Goal: Information Seeking & Learning: Learn about a topic

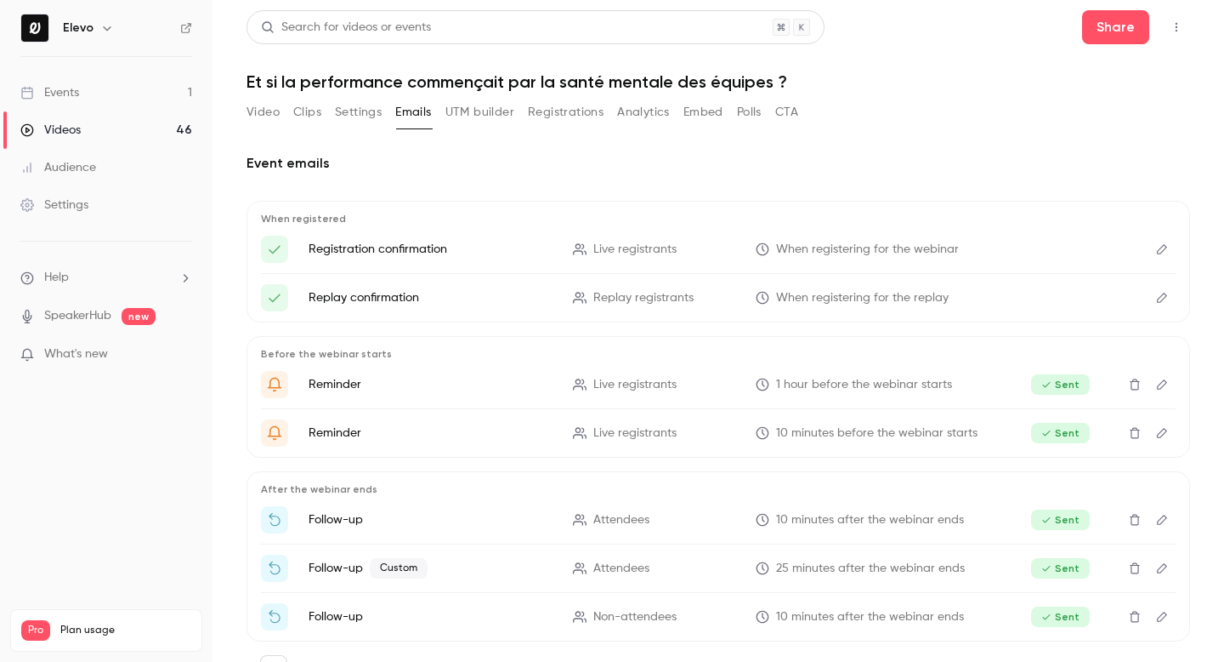
click at [633, 111] on button "Analytics" at bounding box center [643, 112] width 53 height 27
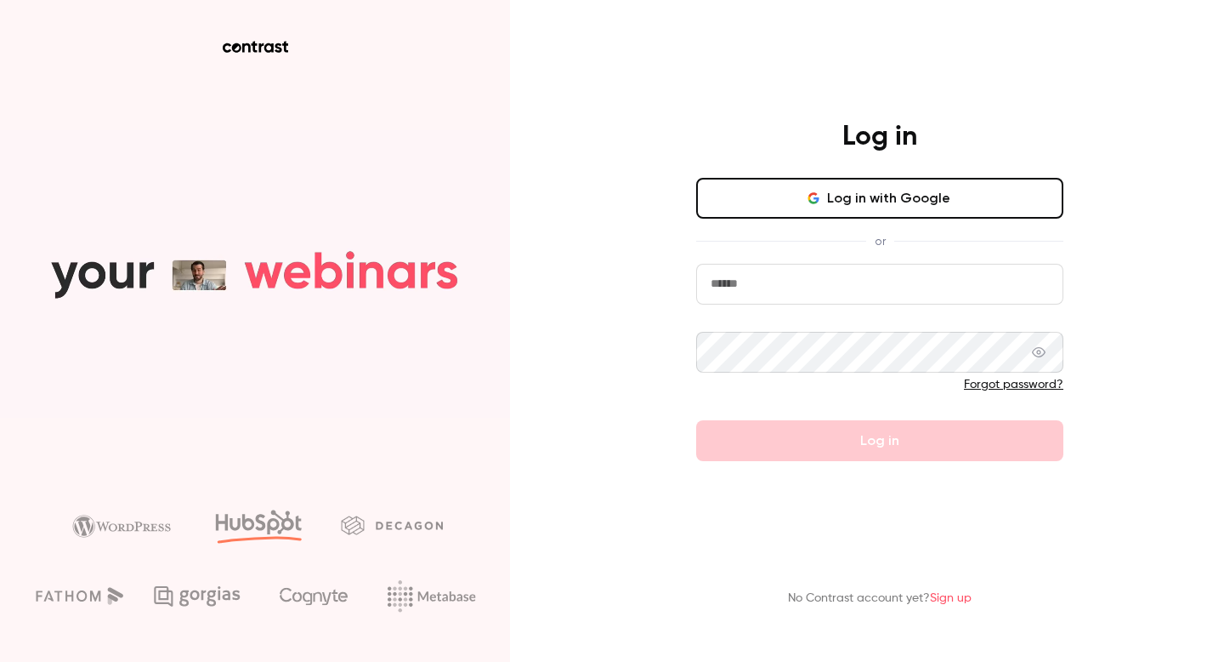
click at [746, 281] on input "email" at bounding box center [879, 284] width 367 height 41
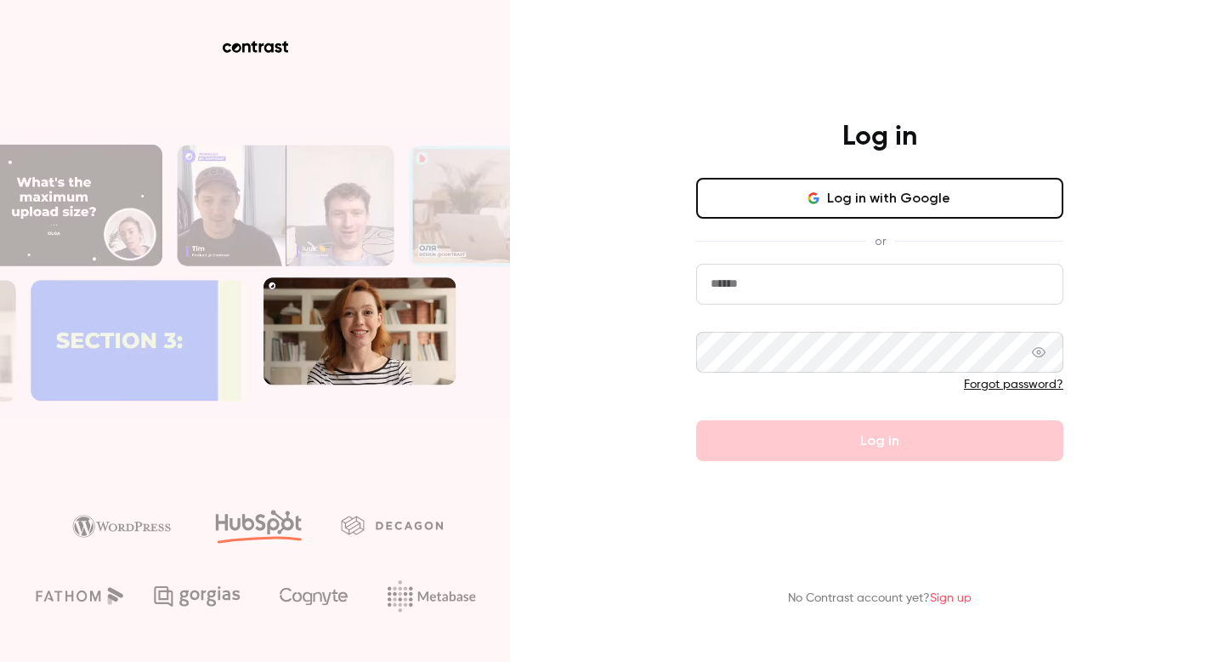
click at [788, 213] on button "Log in with Google" at bounding box center [879, 198] width 367 height 41
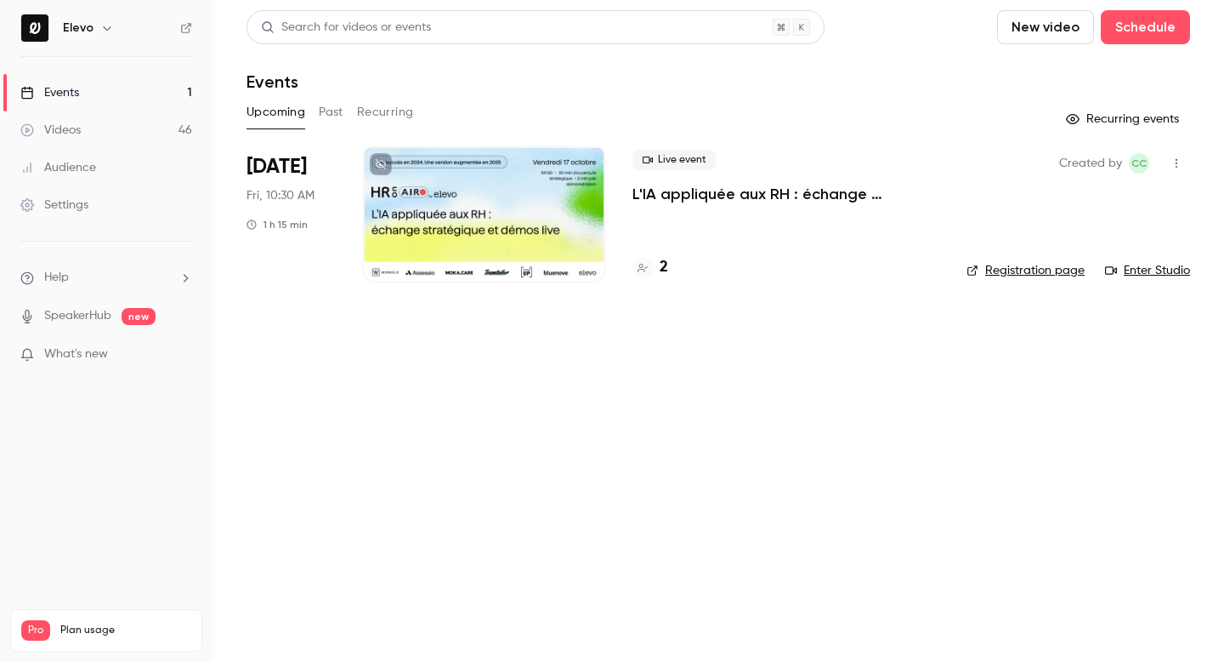
click at [325, 113] on button "Past" at bounding box center [331, 112] width 25 height 27
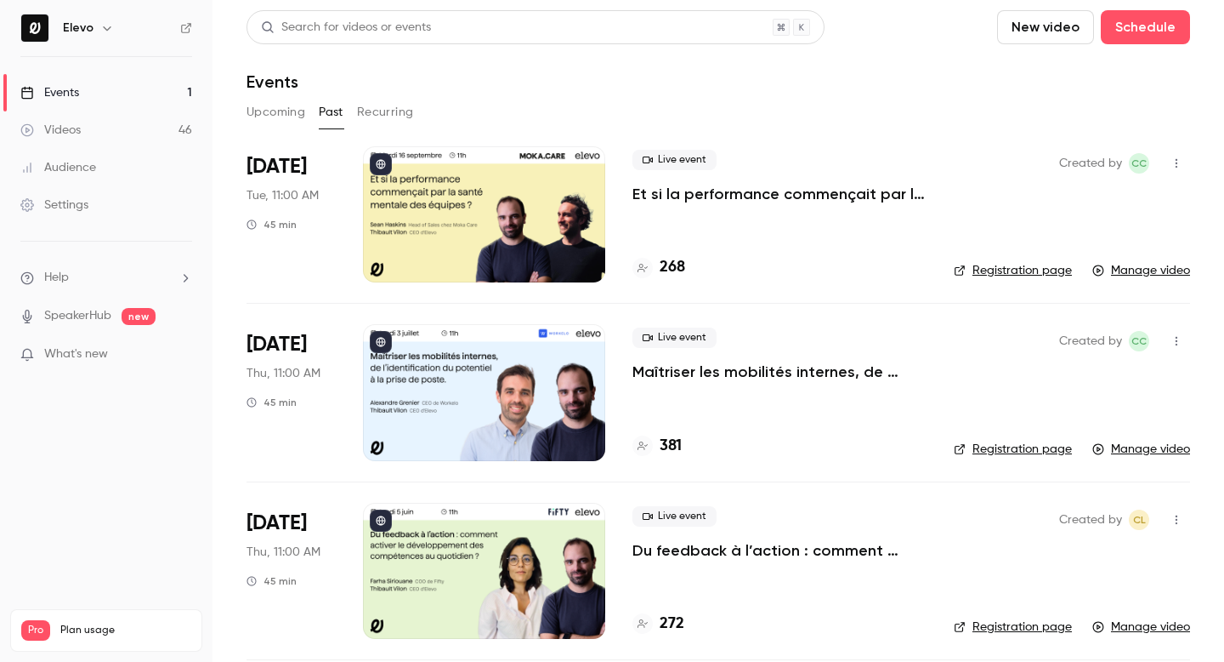
click at [693, 200] on p "Et si la performance commençait par la santé mentale des équipes ?" at bounding box center [780, 194] width 294 height 20
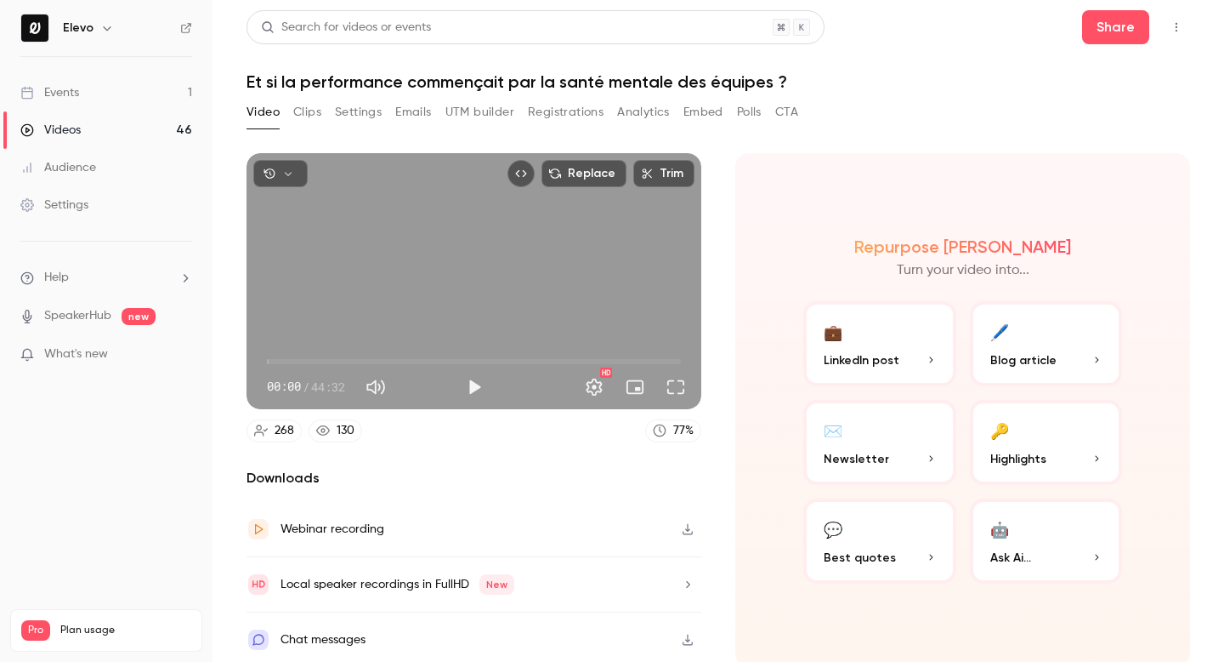
click at [562, 116] on button "Registrations" at bounding box center [566, 112] width 76 height 27
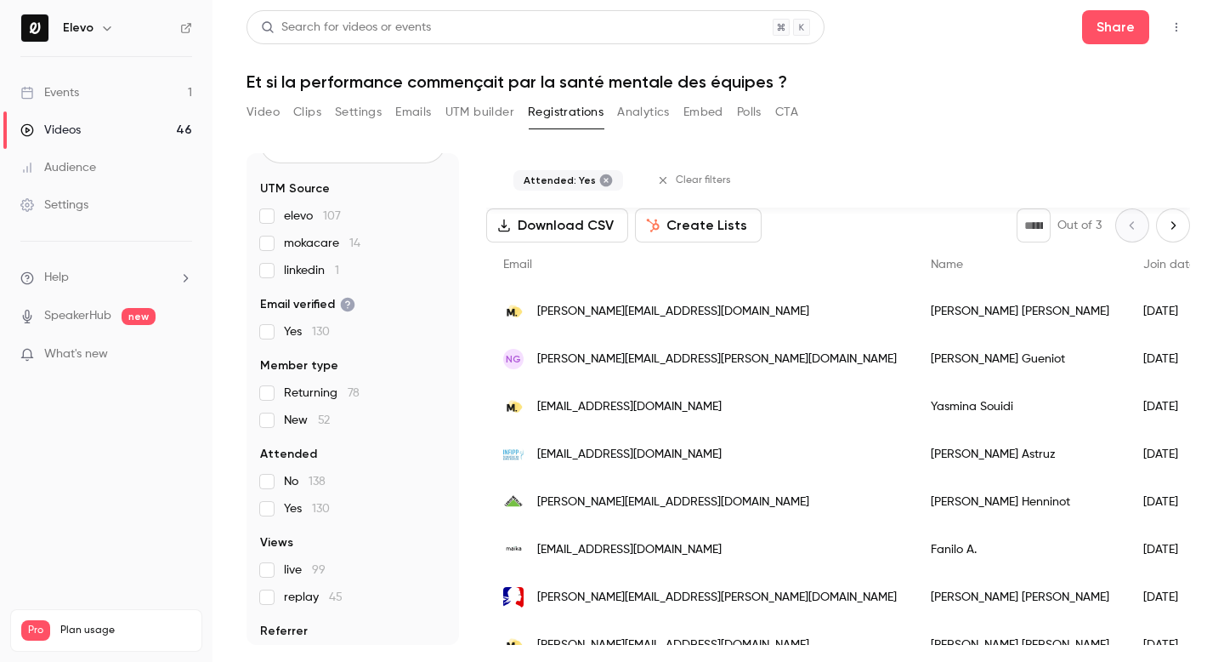
scroll to position [82, 0]
click at [408, 121] on button "Emails" at bounding box center [413, 112] width 36 height 27
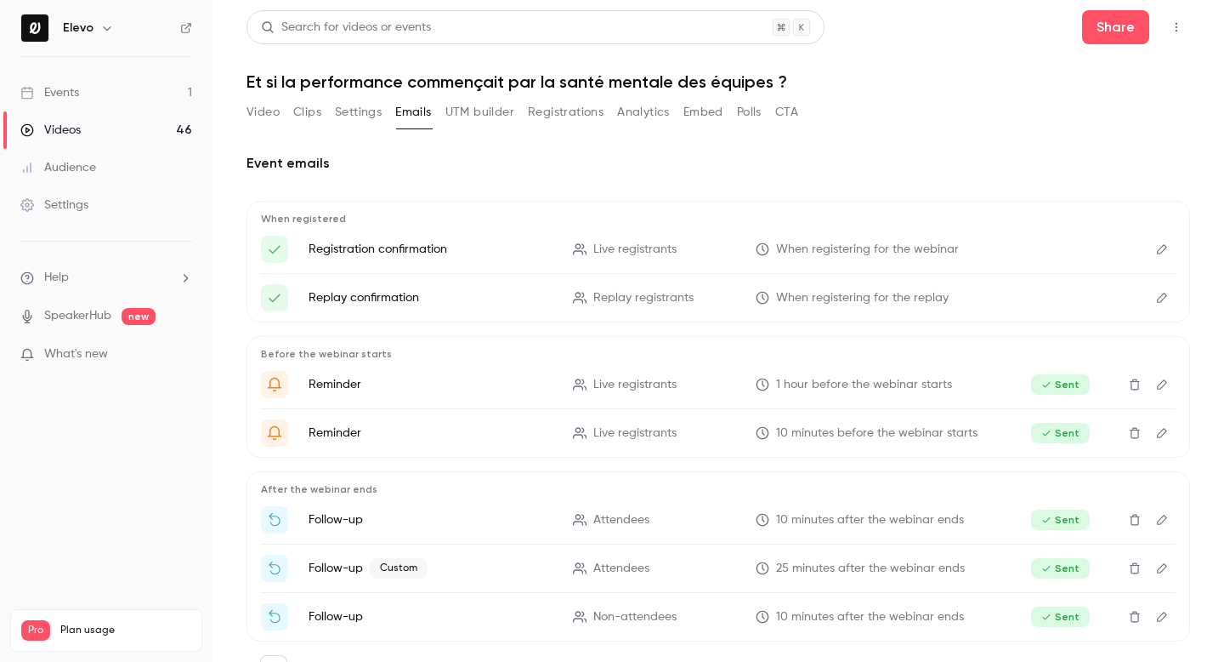
click at [565, 110] on button "Registrations" at bounding box center [566, 112] width 76 height 27
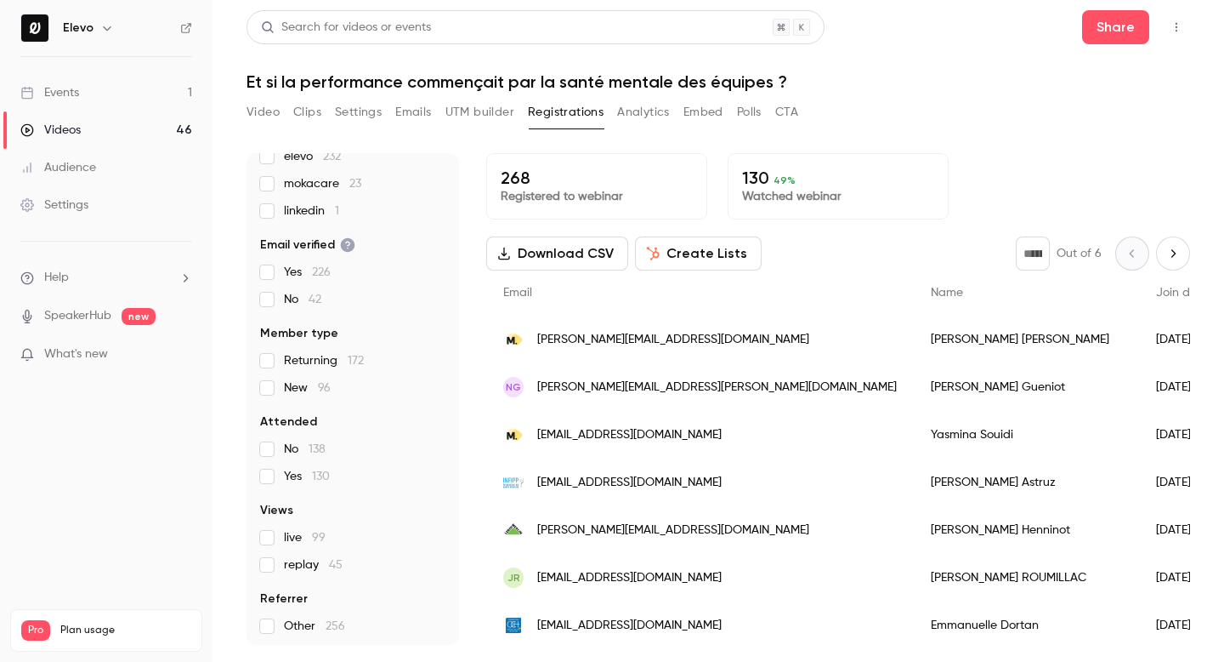
scroll to position [145, 0]
click at [274, 472] on label "Yes 130" at bounding box center [352, 472] width 185 height 17
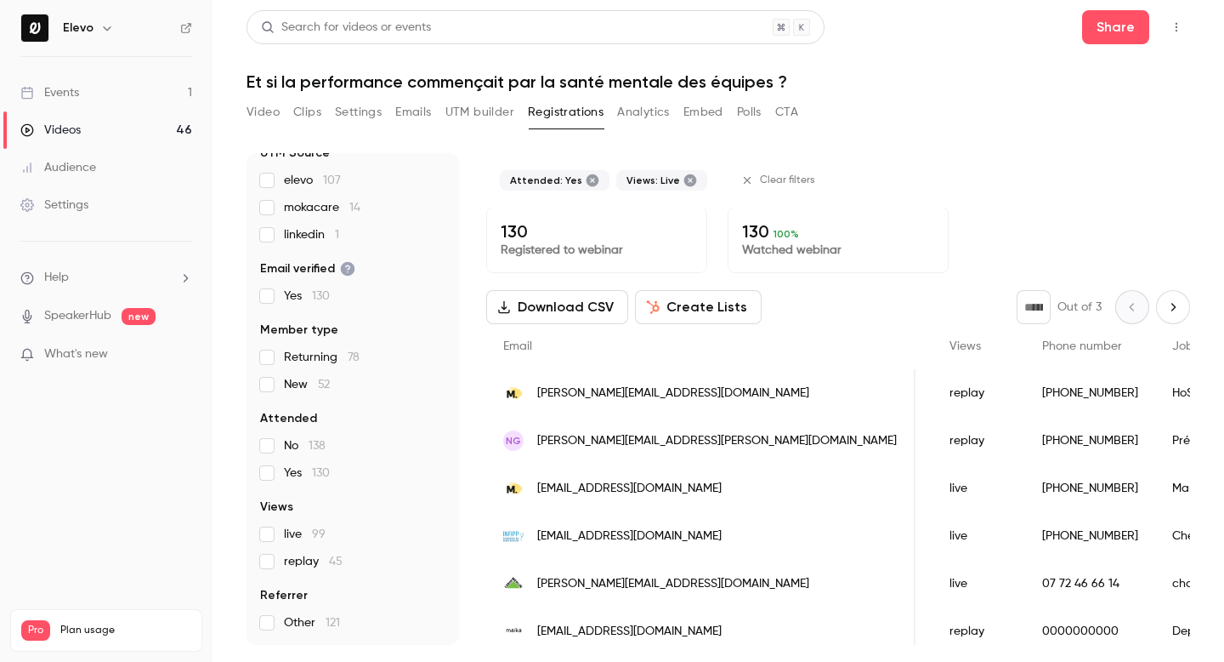
scroll to position [90, 0]
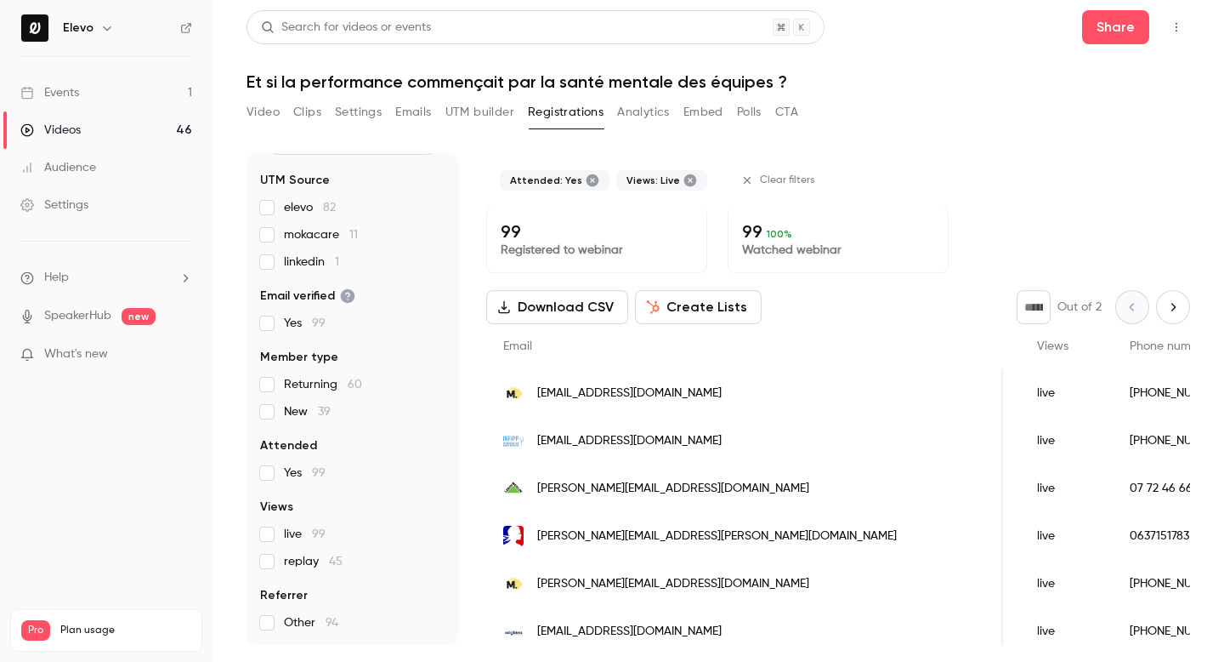
click at [401, 116] on button "Emails" at bounding box center [413, 112] width 36 height 27
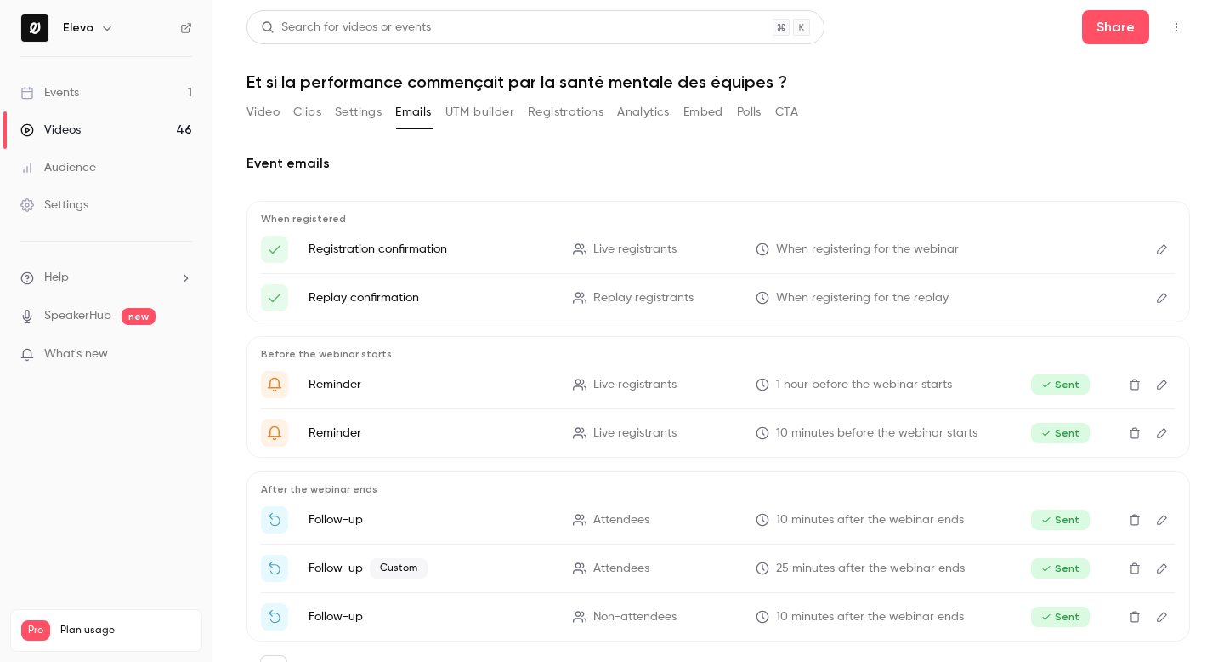
click at [633, 116] on button "Analytics" at bounding box center [643, 112] width 53 height 27
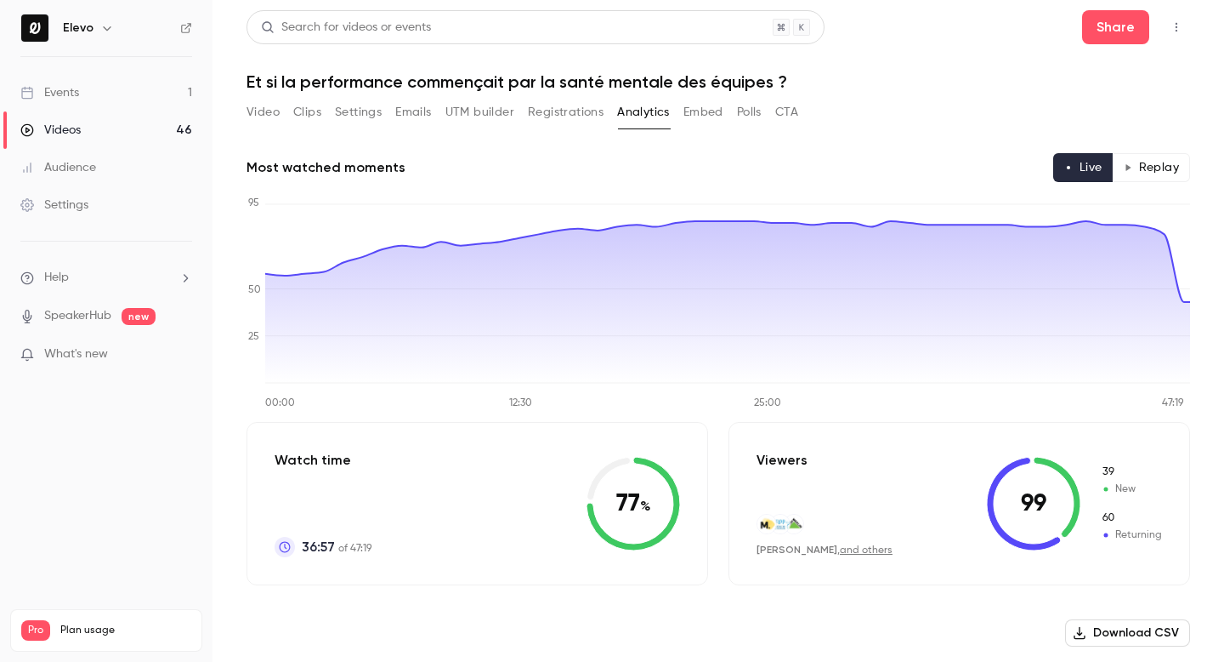
click at [562, 122] on button "Registrations" at bounding box center [566, 112] width 76 height 27
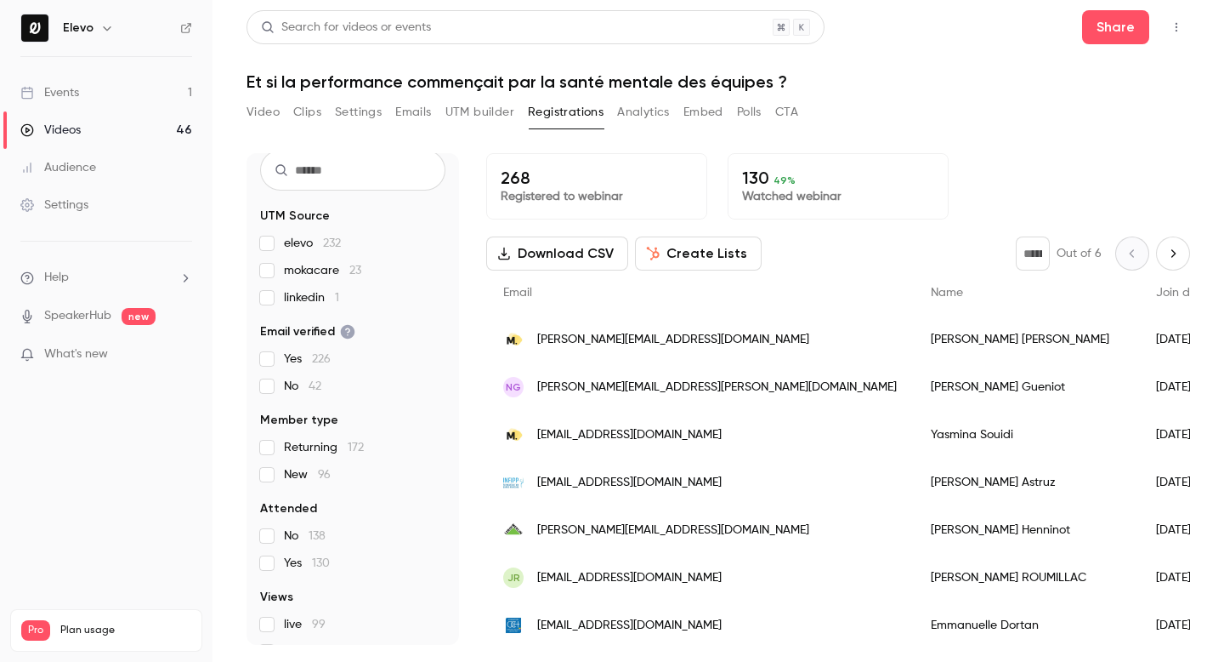
scroll to position [57, 0]
click at [292, 361] on span "Yes 226" at bounding box center [307, 356] width 47 height 17
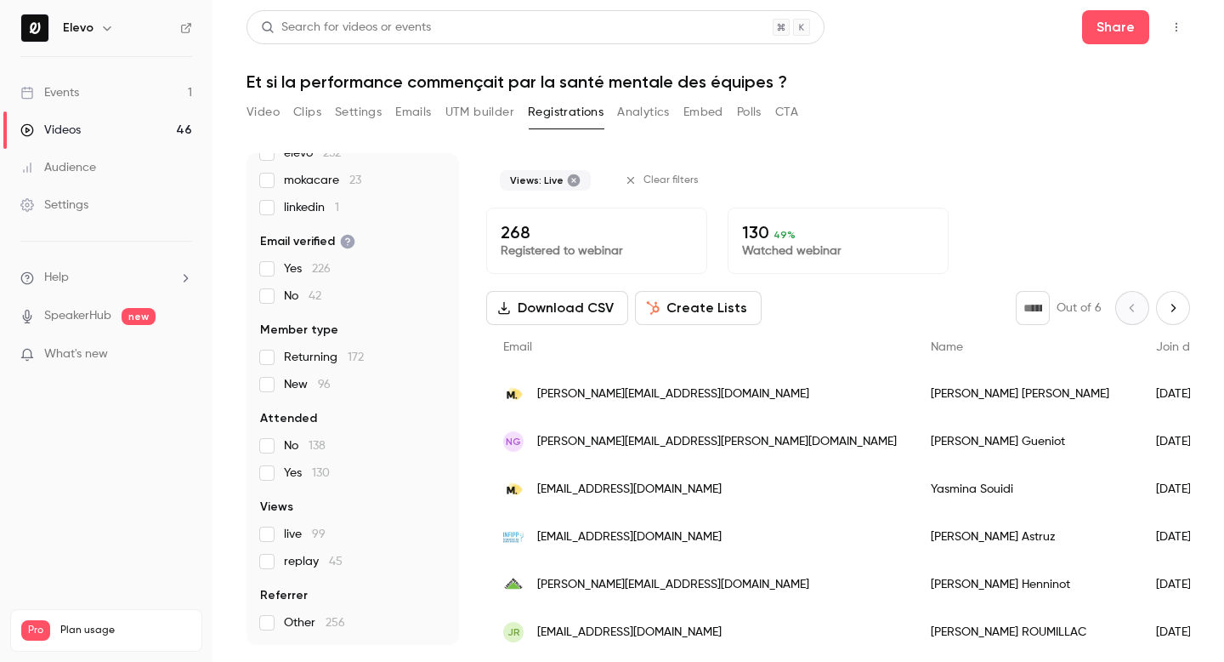
scroll to position [90, 0]
